Goal: Navigation & Orientation: Find specific page/section

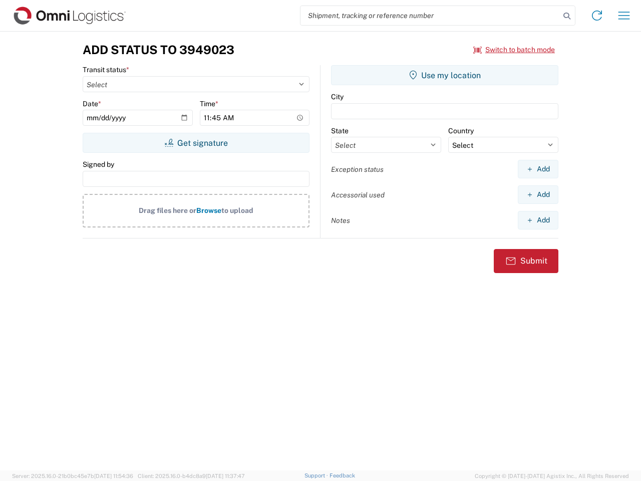
click at [430, 16] on input "search" at bounding box center [431, 15] width 260 height 19
click at [567, 16] on icon at bounding box center [567, 16] width 14 height 14
click at [597, 16] on icon at bounding box center [597, 16] width 16 height 16
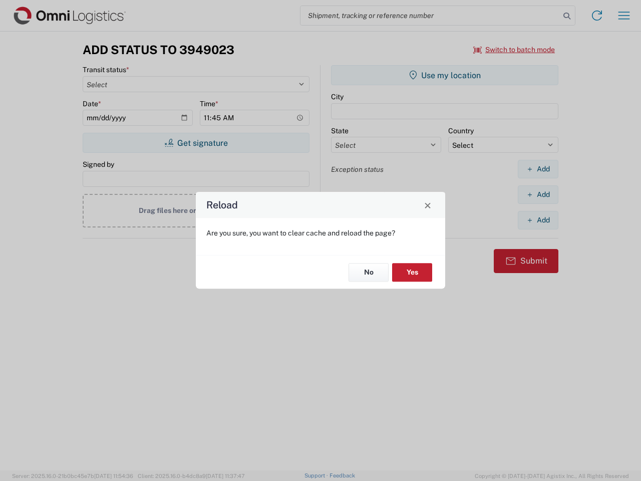
click at [624, 16] on div "Reload Are you sure, you want to clear cache and reload the page? No Yes" at bounding box center [320, 240] width 641 height 481
click at [515, 50] on div "Reload Are you sure, you want to clear cache and reload the page? No Yes" at bounding box center [320, 240] width 641 height 481
click at [196, 143] on div "Reload Are you sure, you want to clear cache and reload the page? No Yes" at bounding box center [320, 240] width 641 height 481
click at [445, 75] on div "Reload Are you sure, you want to clear cache and reload the page? No Yes" at bounding box center [320, 240] width 641 height 481
click at [538, 169] on div "Reload Are you sure, you want to clear cache and reload the page? No Yes" at bounding box center [320, 240] width 641 height 481
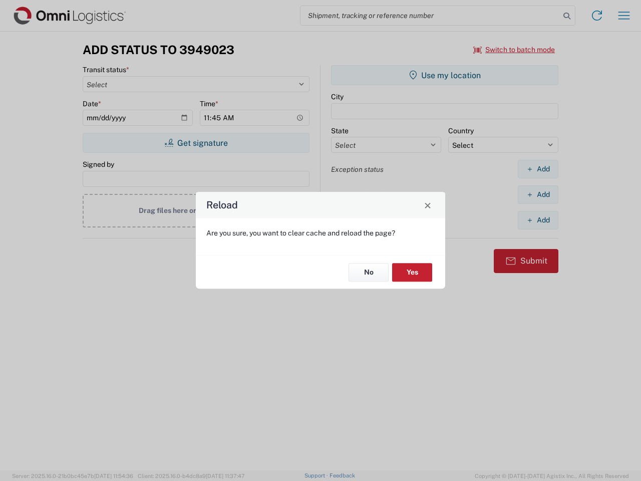
click at [538, 194] on div "Reload Are you sure, you want to clear cache and reload the page? No Yes" at bounding box center [320, 240] width 641 height 481
click at [538, 220] on div "Reload Are you sure, you want to clear cache and reload the page? No Yes" at bounding box center [320, 240] width 641 height 481
